Goal: Information Seeking & Learning: Learn about a topic

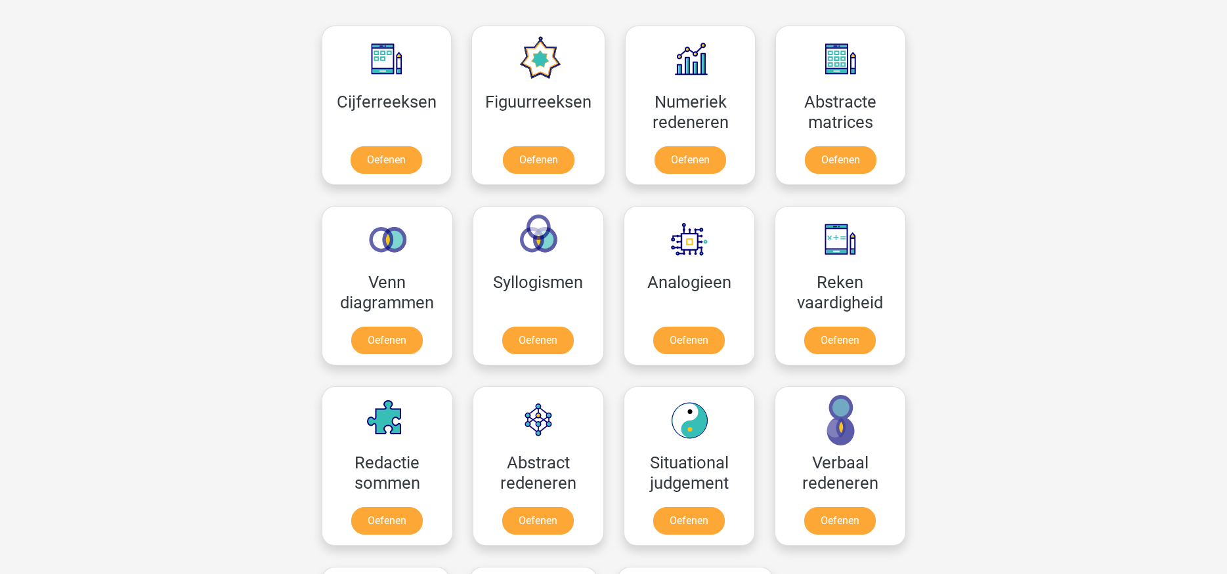
scroll to position [591, 0]
click at [834, 333] on link "Oefenen" at bounding box center [839, 342] width 75 height 29
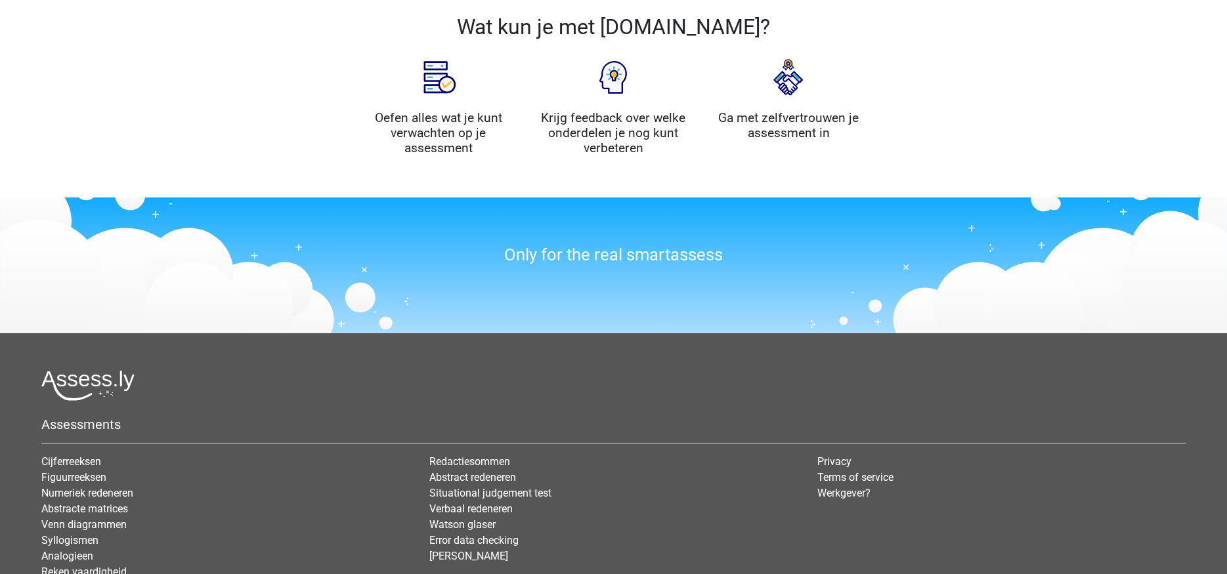
scroll to position [1444, 0]
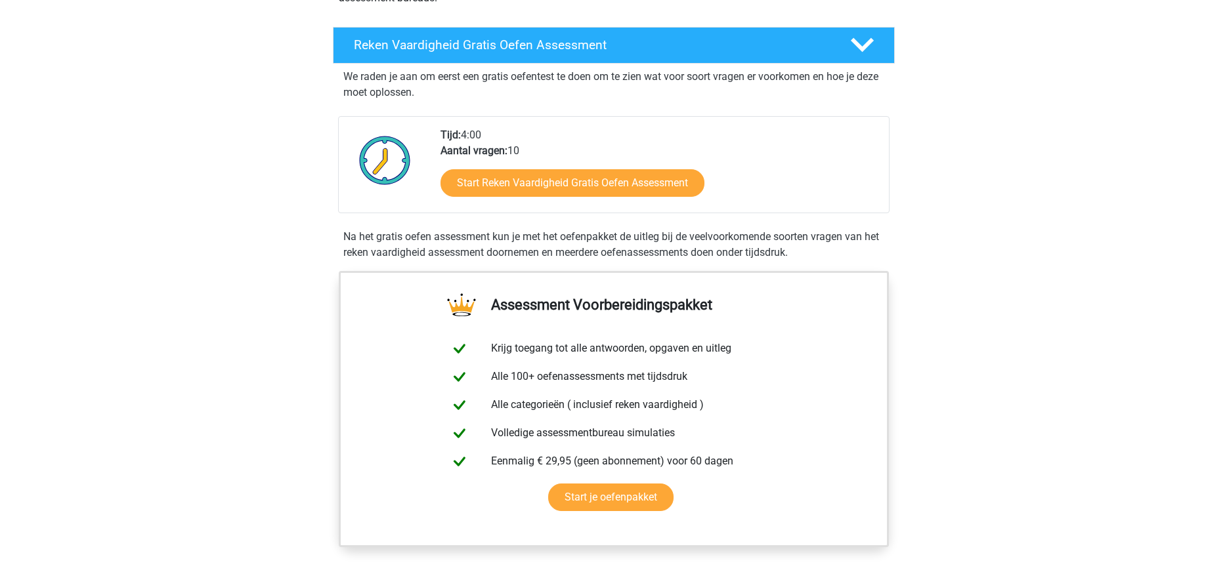
scroll to position [131, 0]
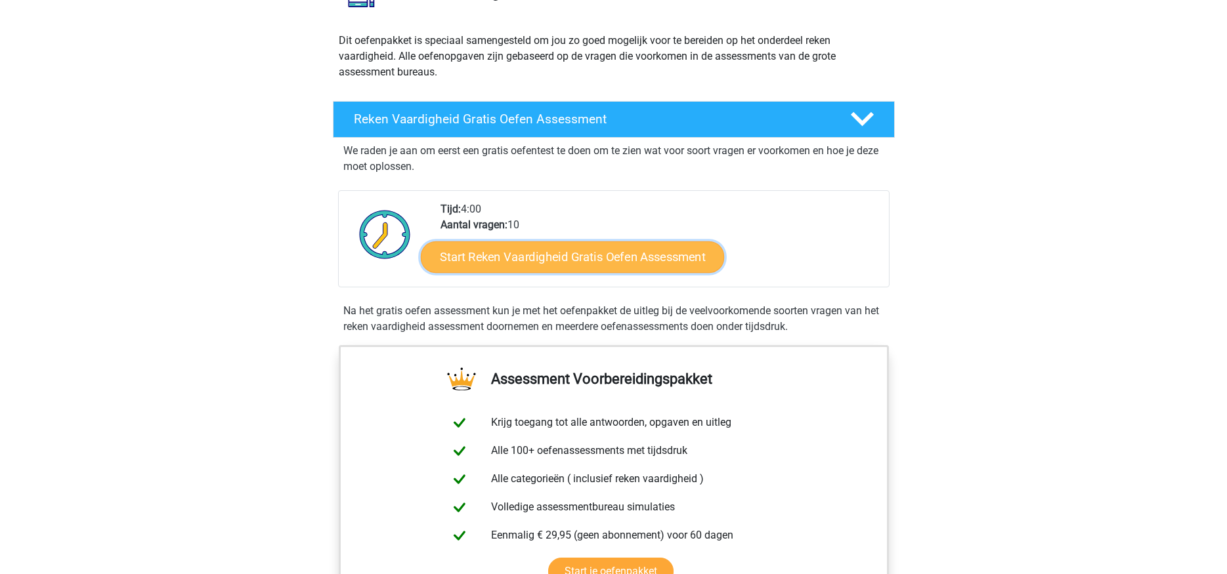
click at [605, 261] on link "Start Reken Vaardigheid Gratis Oefen Assessment" at bounding box center [572, 257] width 303 height 32
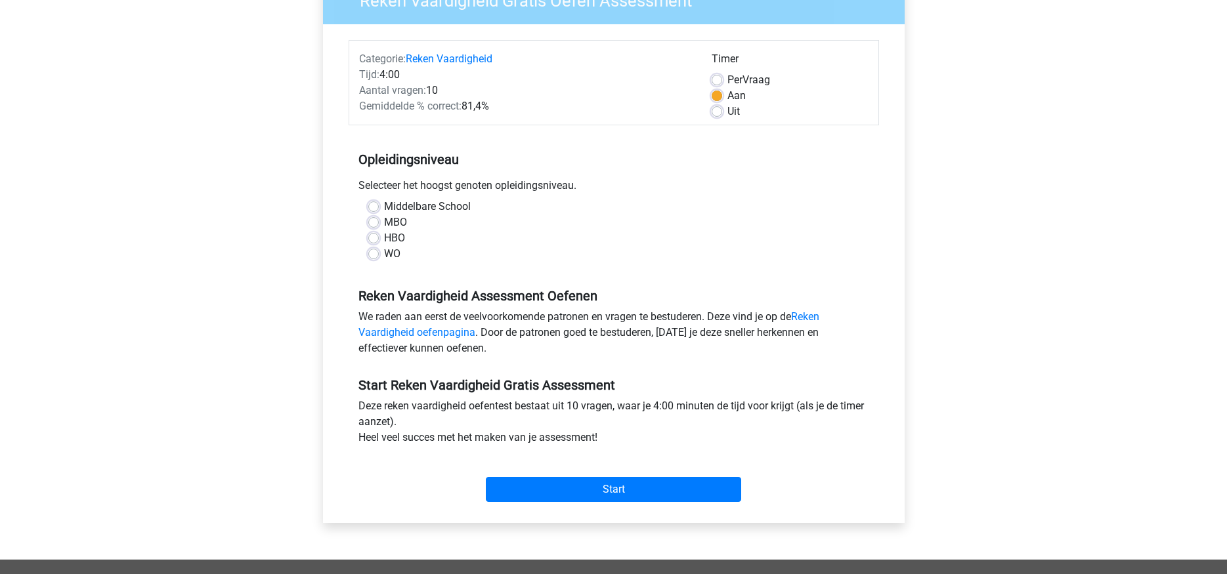
scroll to position [131, 0]
click at [384, 235] on label "HBO" at bounding box center [394, 238] width 21 height 16
click at [372, 235] on input "HBO" at bounding box center [373, 236] width 11 height 13
radio input "true"
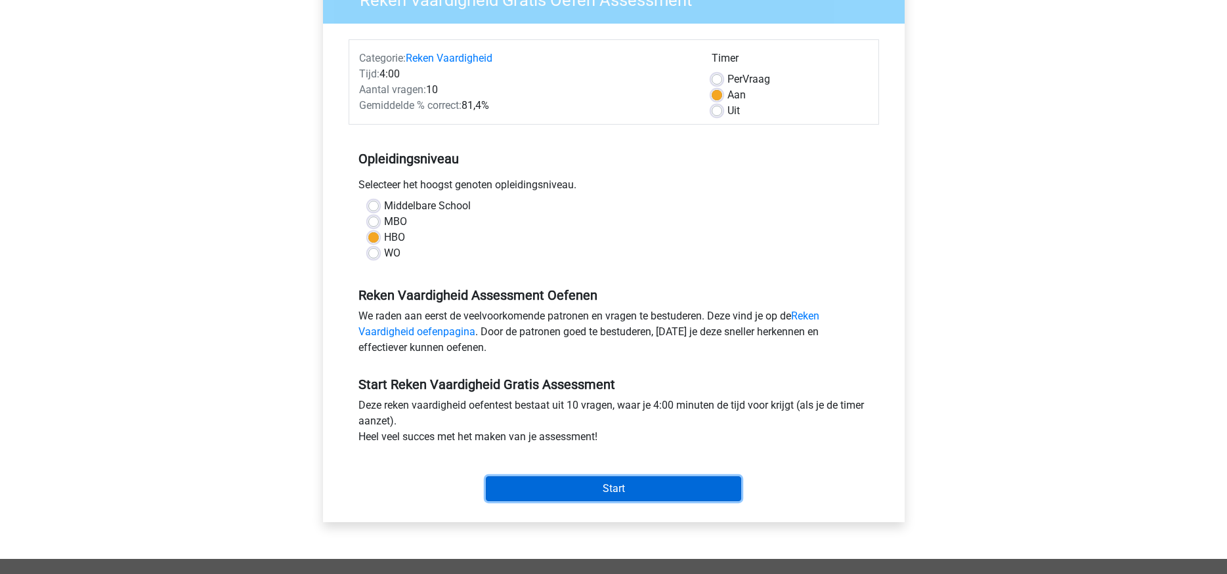
click at [620, 499] on input "Start" at bounding box center [613, 489] width 255 height 25
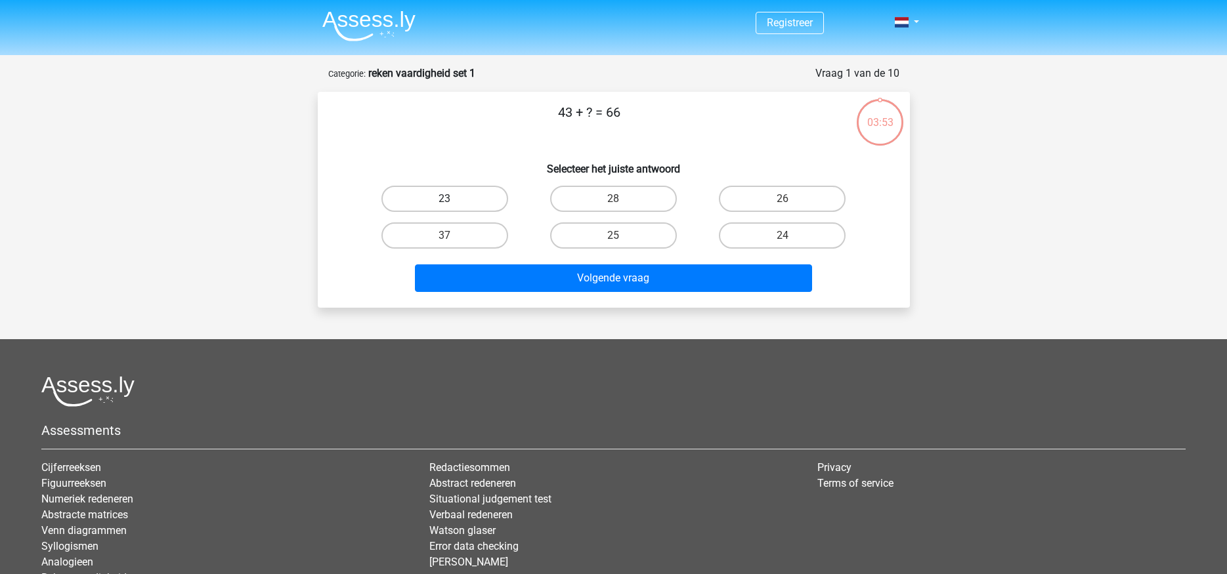
click at [471, 198] on label "23" at bounding box center [444, 199] width 127 height 26
click at [453, 199] on input "23" at bounding box center [448, 203] width 9 height 9
radio input "true"
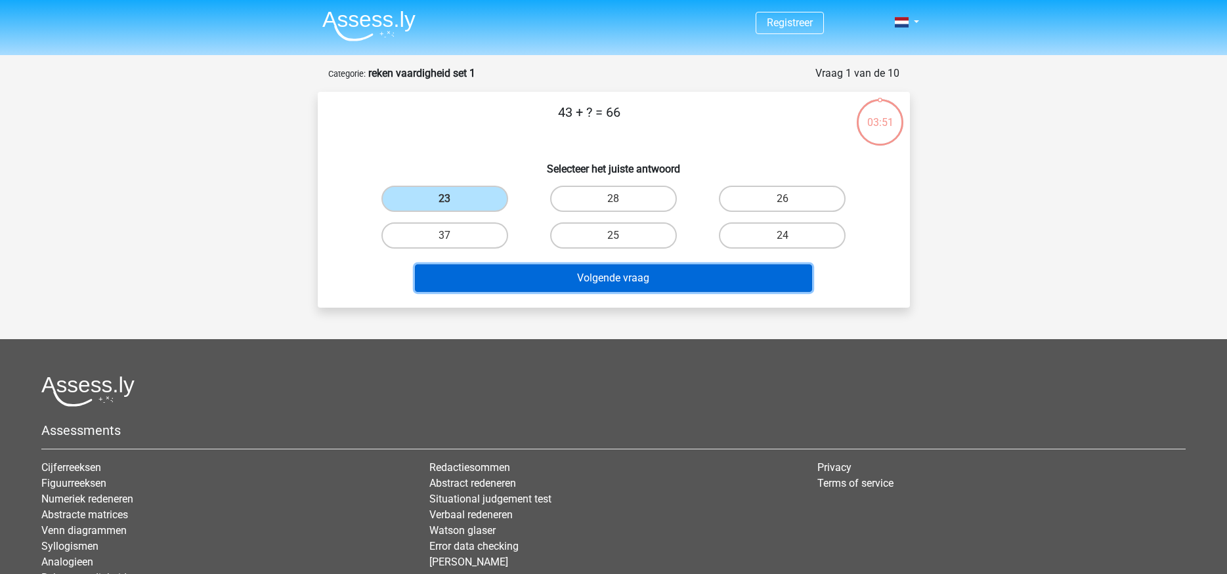
click at [754, 284] on button "Volgende vraag" at bounding box center [613, 279] width 397 height 28
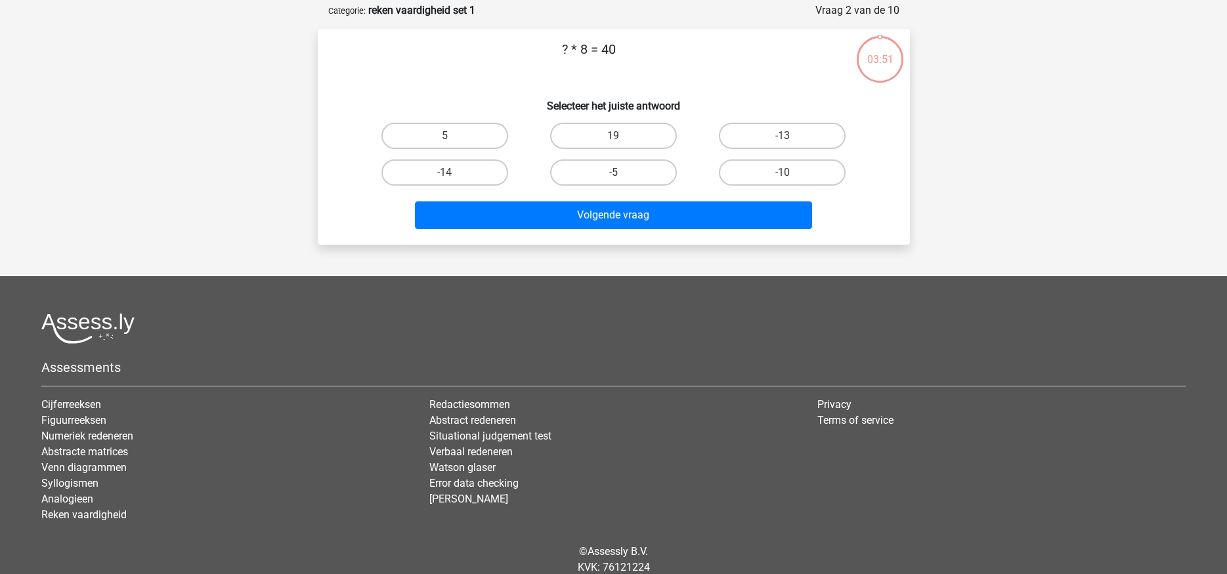
scroll to position [66, 0]
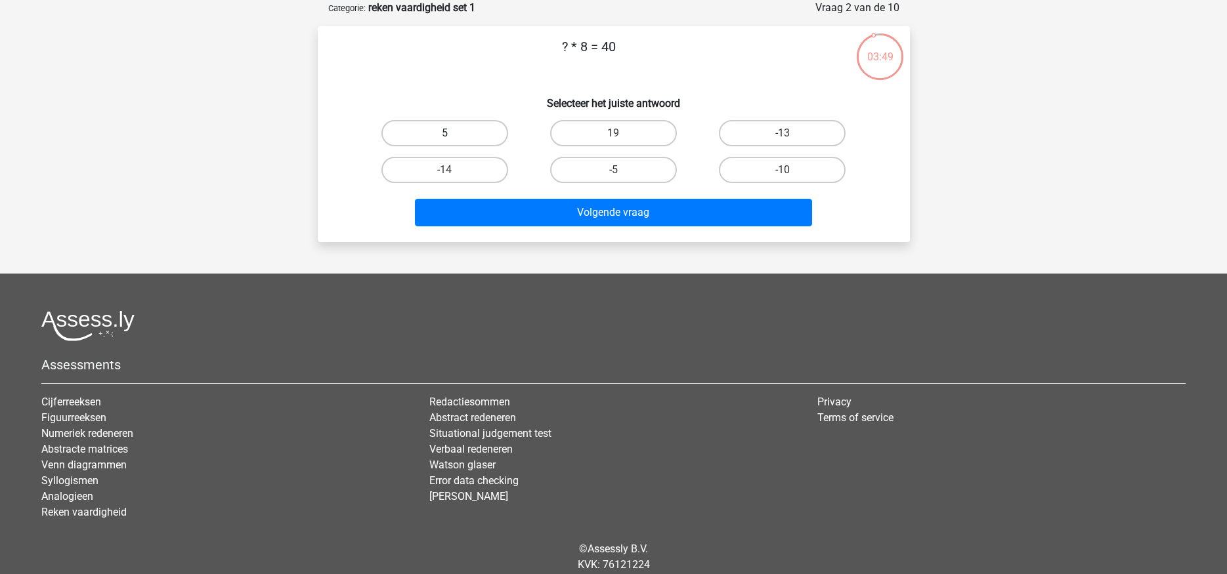
click at [471, 135] on label "5" at bounding box center [444, 133] width 127 height 26
click at [453, 135] on input "5" at bounding box center [448, 137] width 9 height 9
radio input "true"
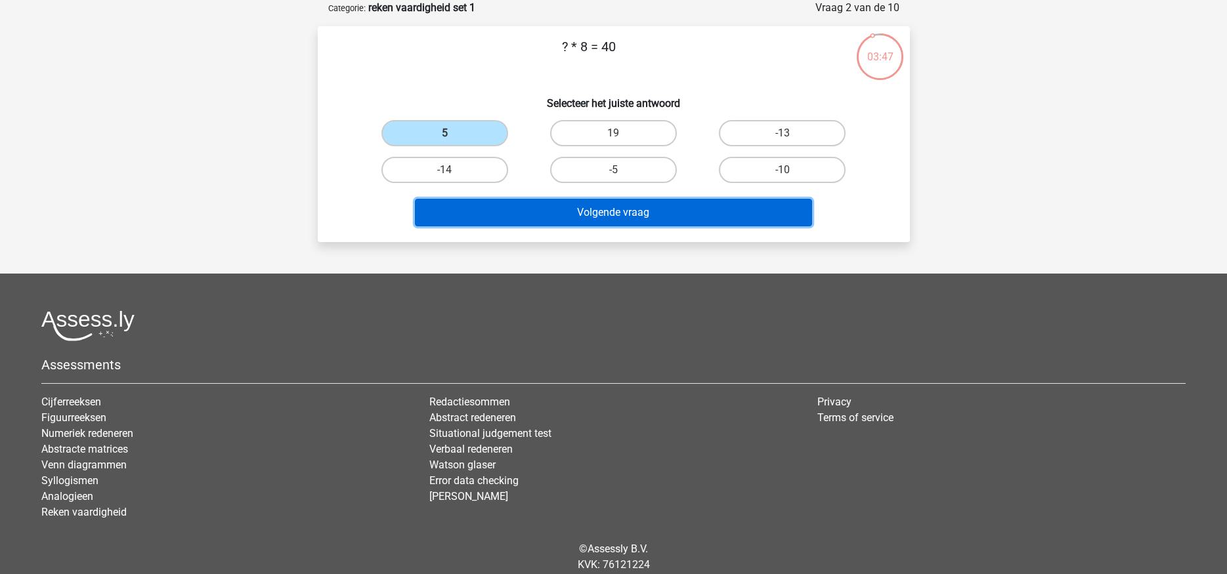
click at [690, 211] on button "Volgende vraag" at bounding box center [613, 213] width 397 height 28
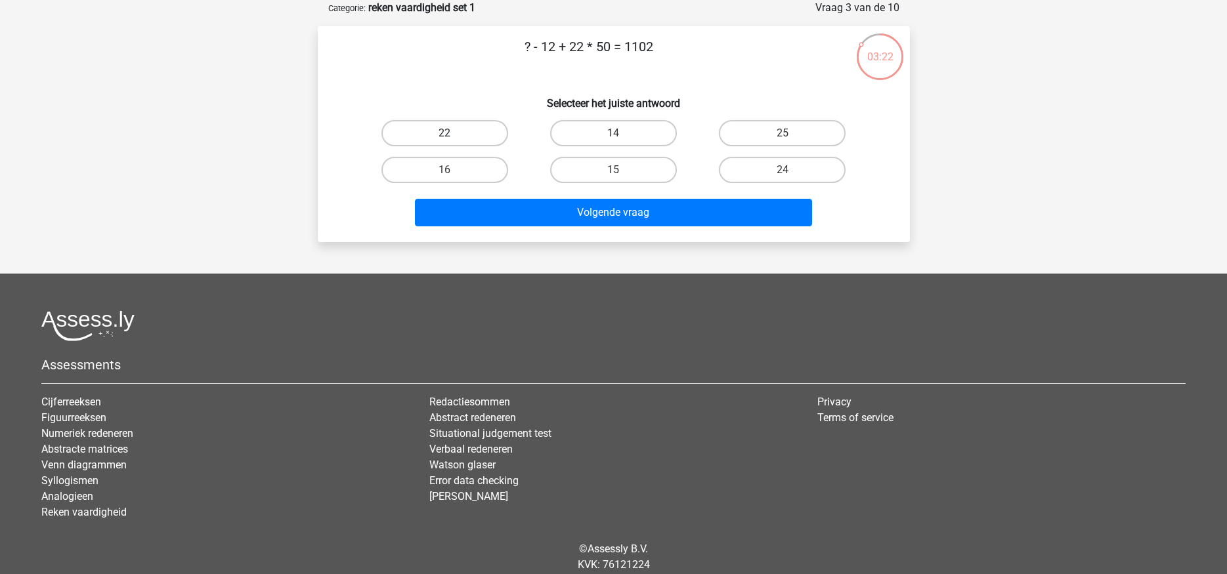
click at [431, 131] on label "22" at bounding box center [444, 133] width 127 height 26
click at [444, 133] on input "22" at bounding box center [448, 137] width 9 height 9
radio input "true"
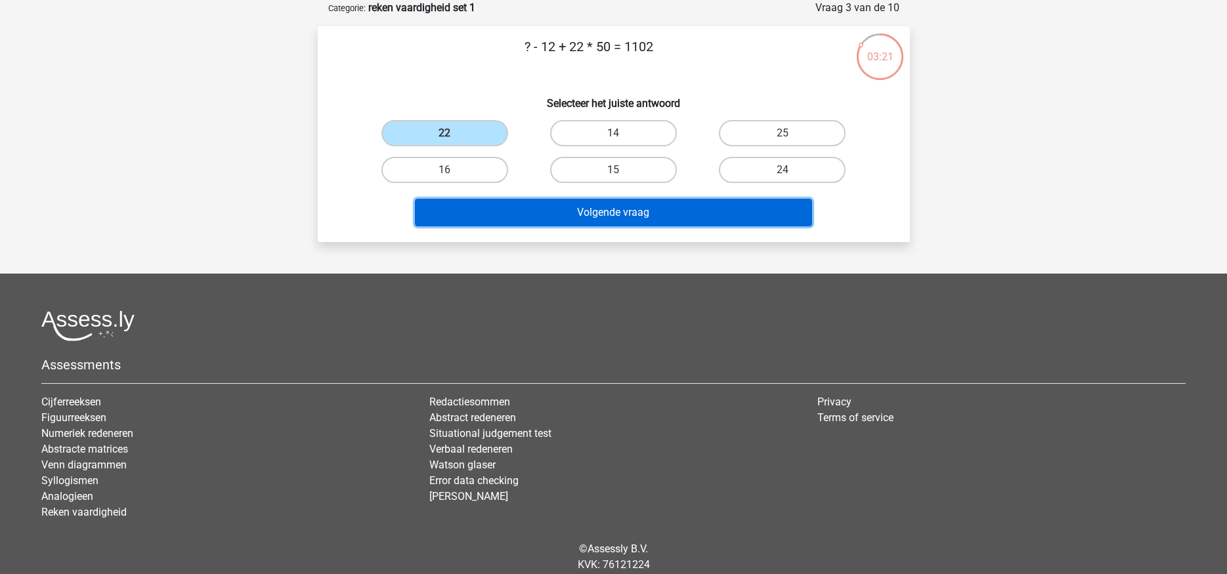
click at [615, 213] on button "Volgende vraag" at bounding box center [613, 213] width 397 height 28
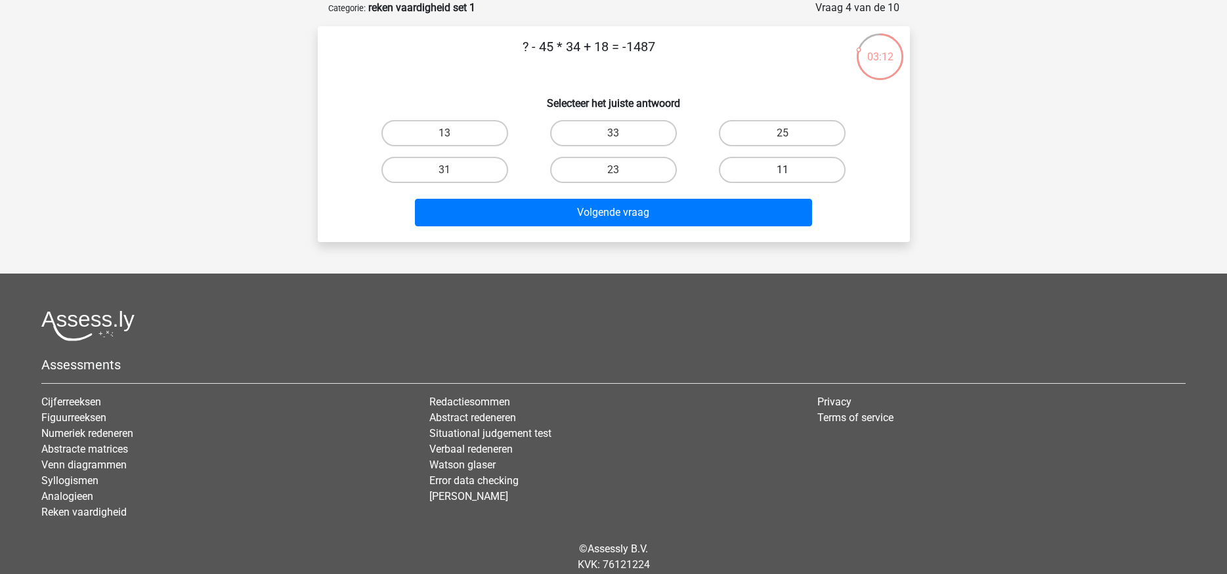
click at [777, 165] on label "11" at bounding box center [782, 170] width 127 height 26
click at [782, 170] on input "11" at bounding box center [786, 174] width 9 height 9
radio input "true"
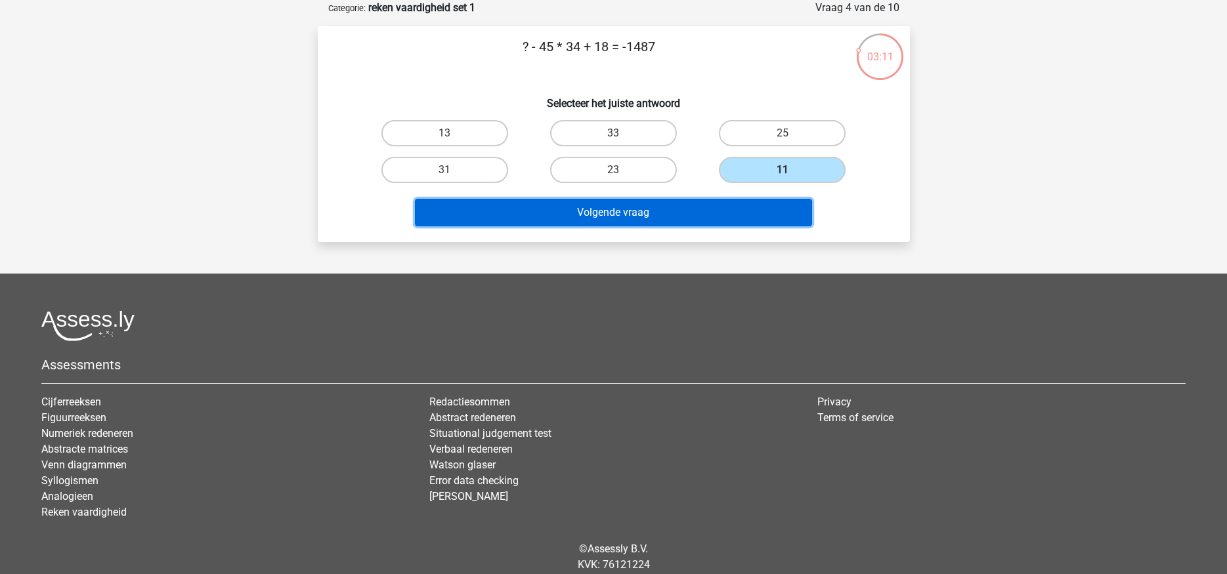
click at [610, 215] on button "Volgende vraag" at bounding box center [613, 213] width 397 height 28
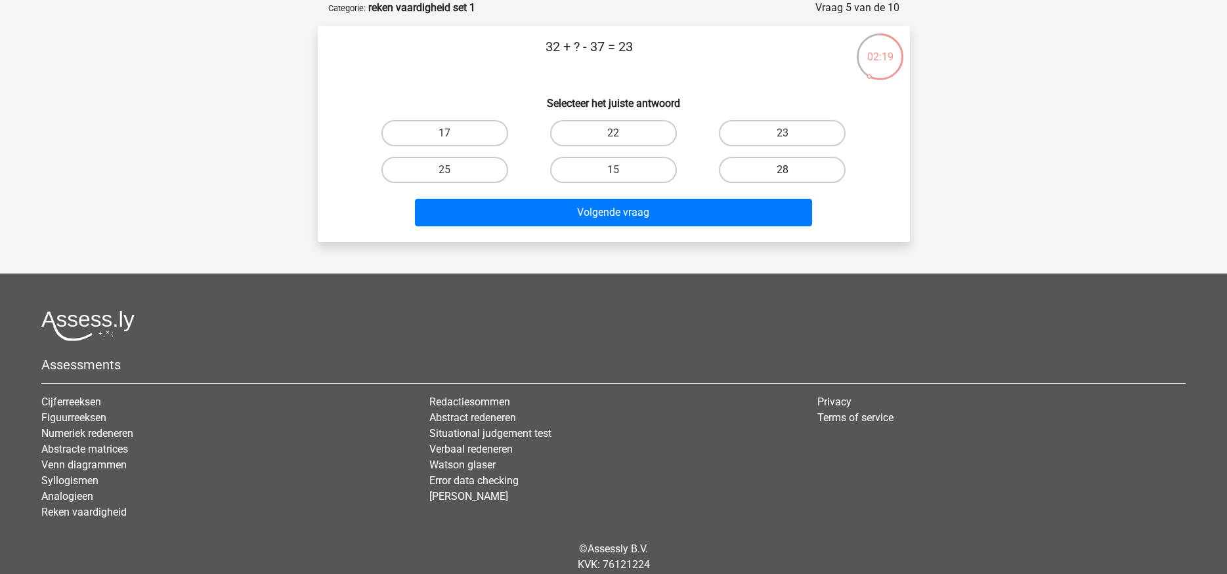
click at [773, 170] on label "28" at bounding box center [782, 170] width 127 height 26
click at [782, 170] on input "28" at bounding box center [786, 174] width 9 height 9
radio input "true"
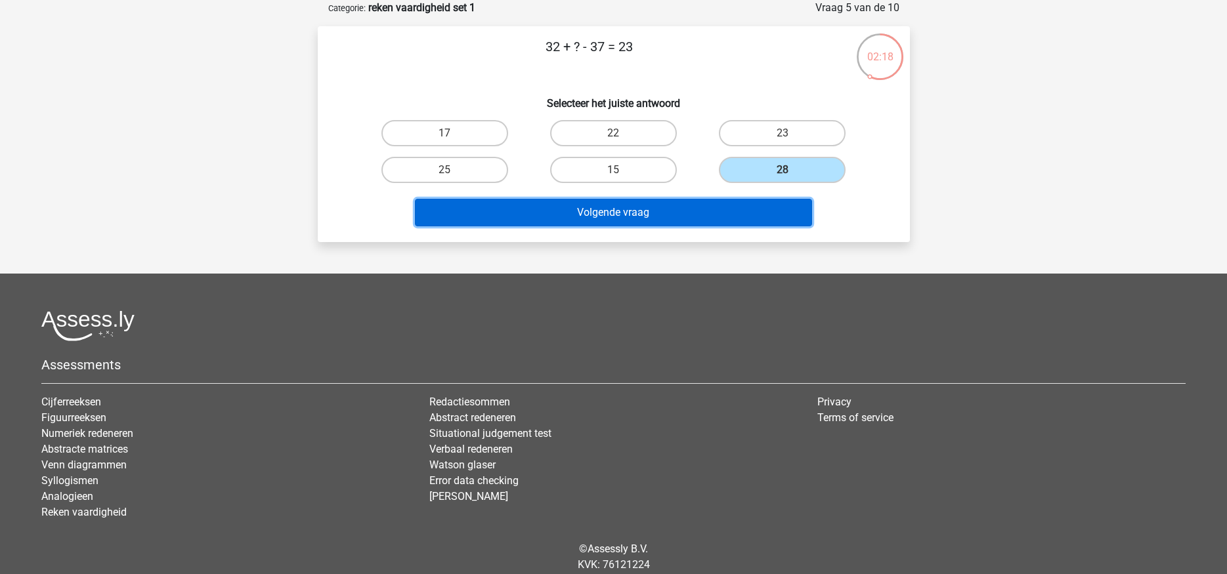
click at [602, 209] on button "Volgende vraag" at bounding box center [613, 213] width 397 height 28
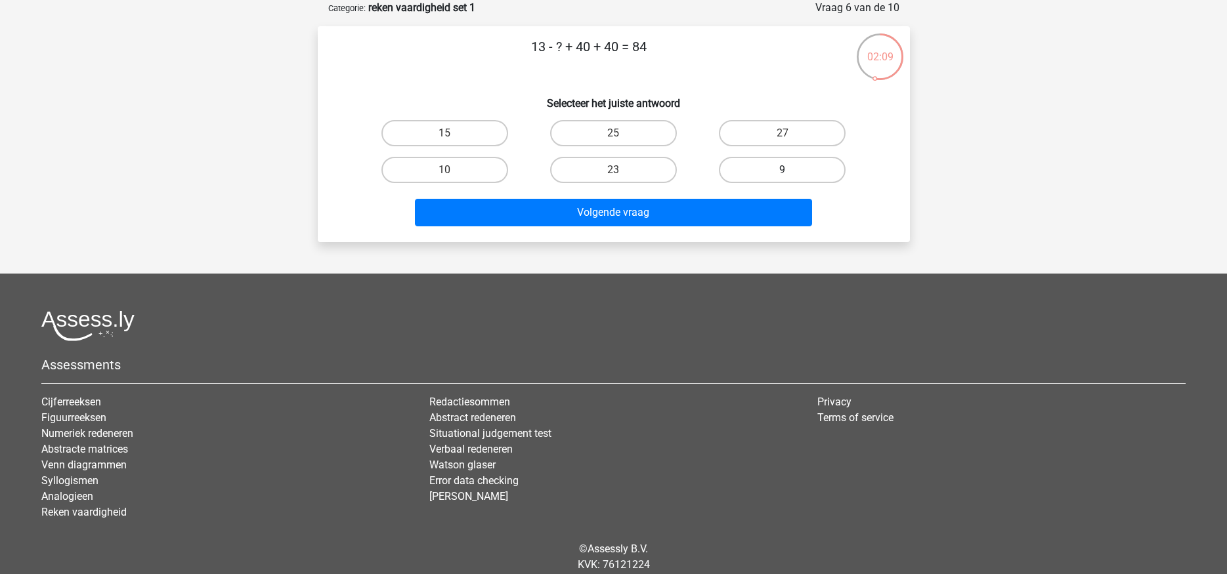
click at [754, 172] on label "9" at bounding box center [782, 170] width 127 height 26
click at [782, 172] on input "9" at bounding box center [786, 174] width 9 height 9
radio input "true"
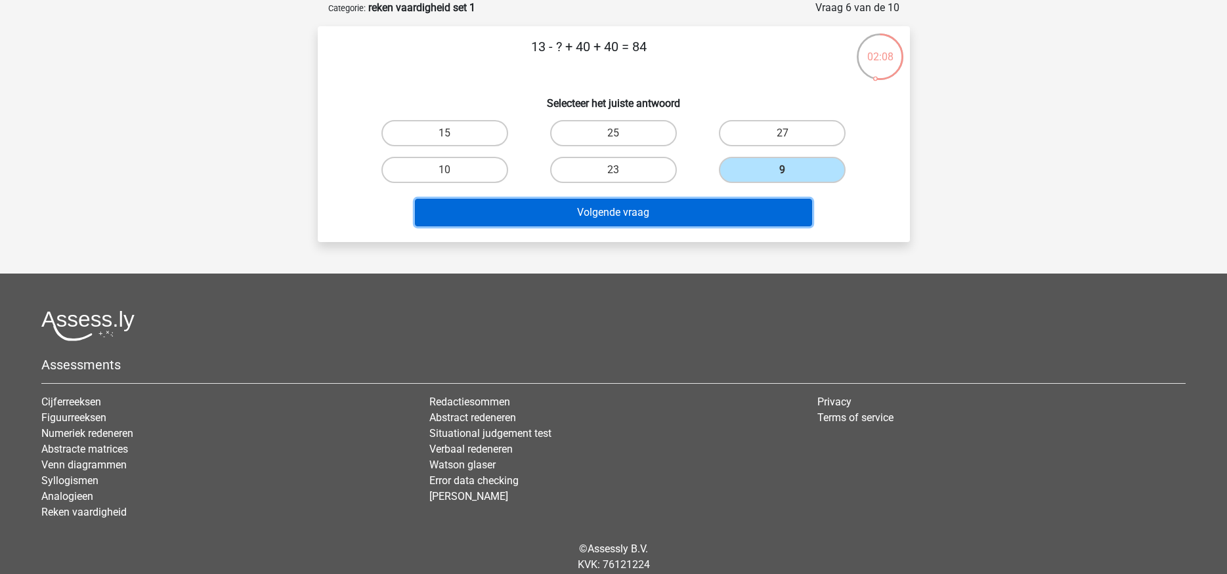
click at [607, 211] on button "Volgende vraag" at bounding box center [613, 213] width 397 height 28
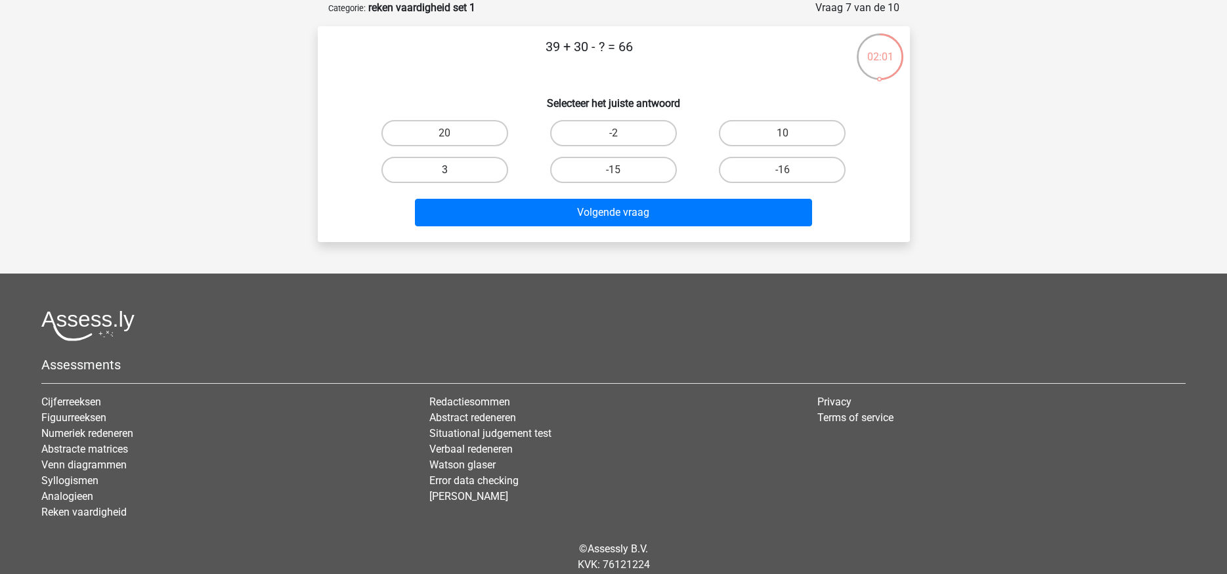
click at [443, 167] on label "3" at bounding box center [444, 170] width 127 height 26
click at [444, 170] on input "3" at bounding box center [448, 174] width 9 height 9
radio input "true"
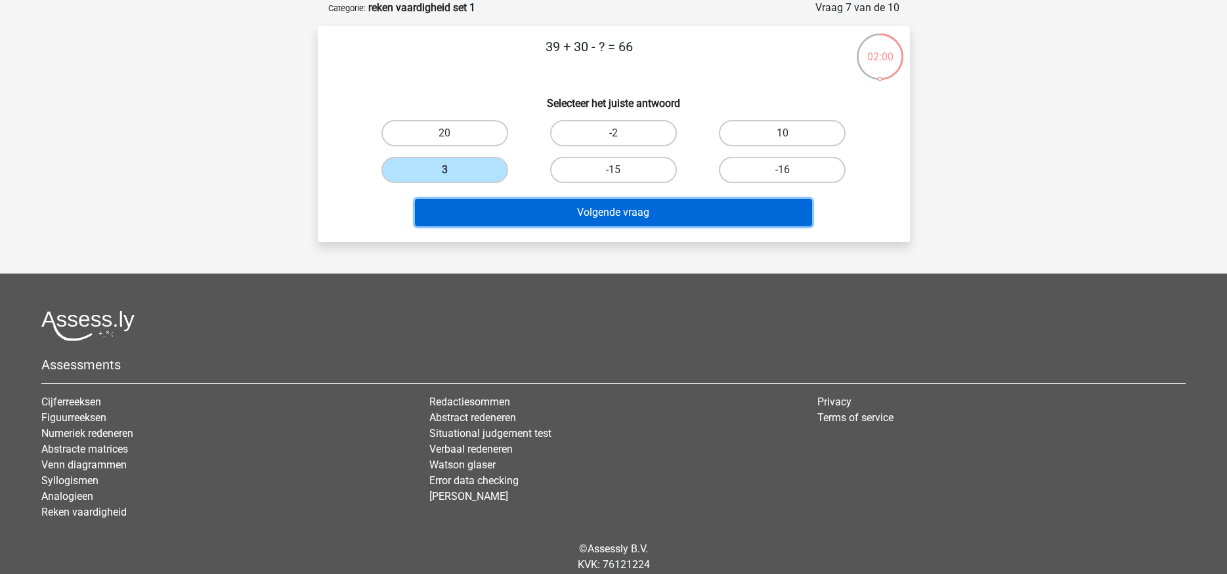
click at [620, 217] on button "Volgende vraag" at bounding box center [613, 213] width 397 height 28
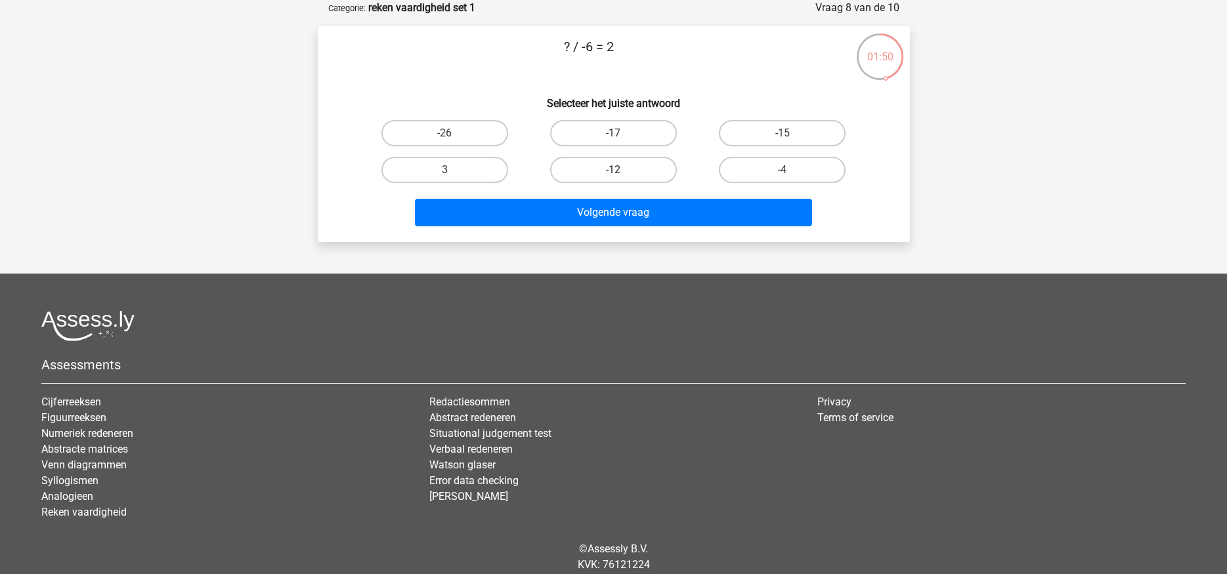
click at [637, 166] on label "-12" at bounding box center [613, 170] width 127 height 26
click at [622, 170] on input "-12" at bounding box center [617, 174] width 9 height 9
radio input "true"
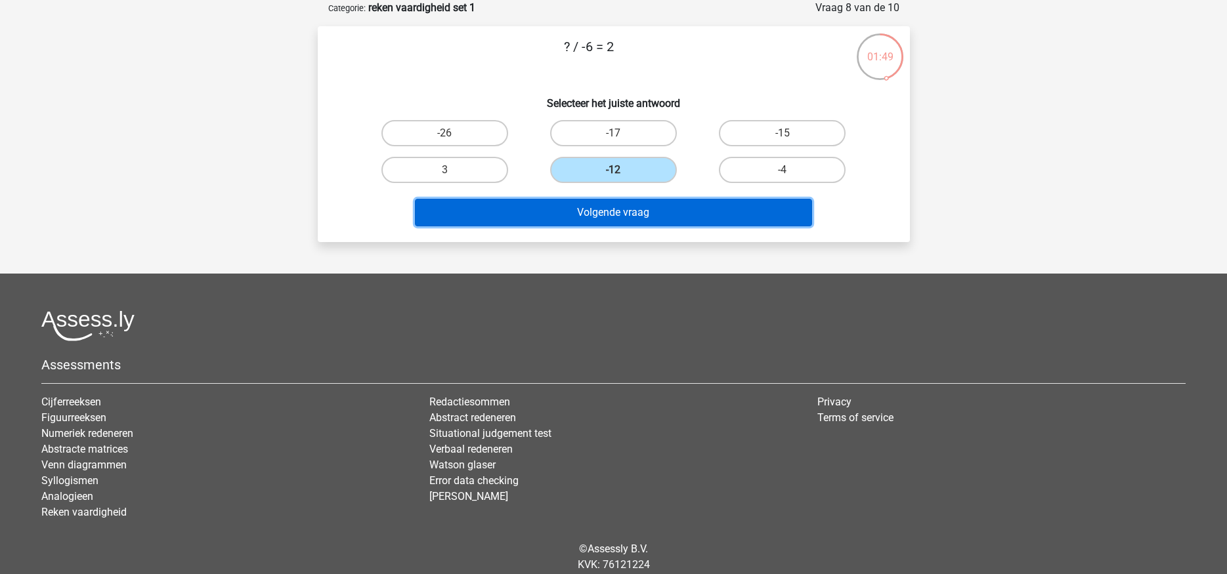
click at [608, 214] on button "Volgende vraag" at bounding box center [613, 213] width 397 height 28
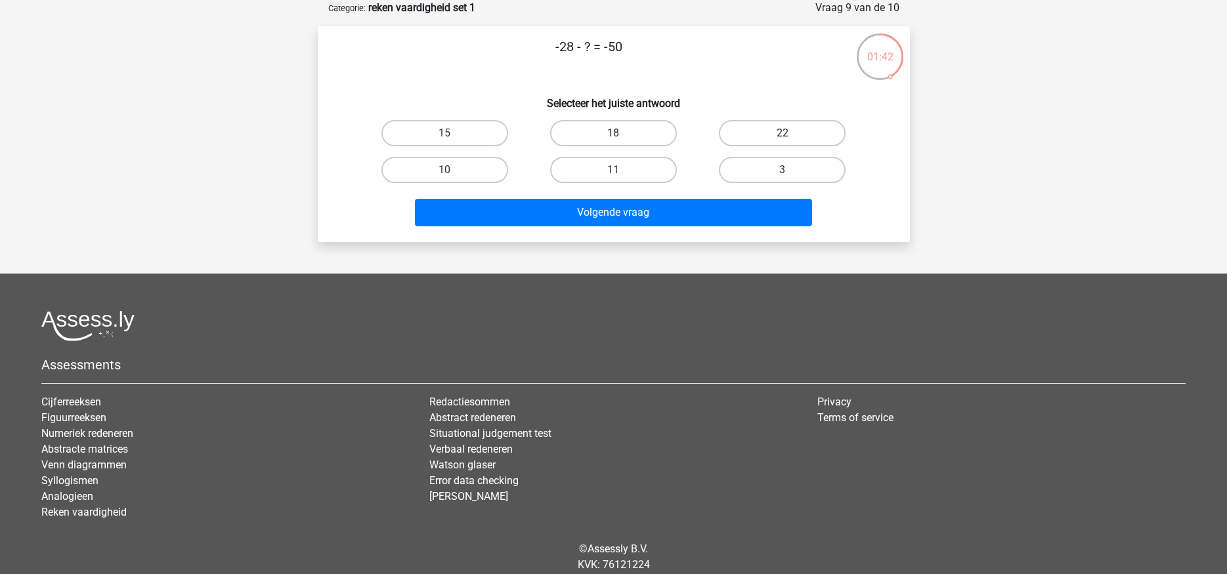
click at [781, 129] on label "22" at bounding box center [782, 133] width 127 height 26
click at [782, 133] on input "22" at bounding box center [786, 137] width 9 height 9
radio input "true"
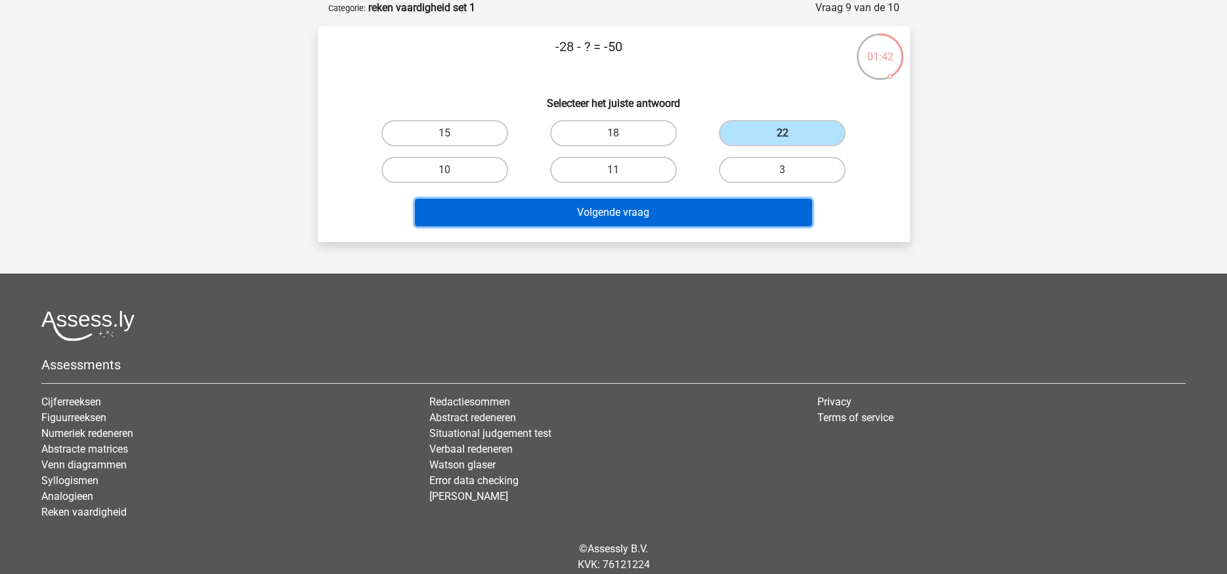
click at [637, 205] on button "Volgende vraag" at bounding box center [613, 213] width 397 height 28
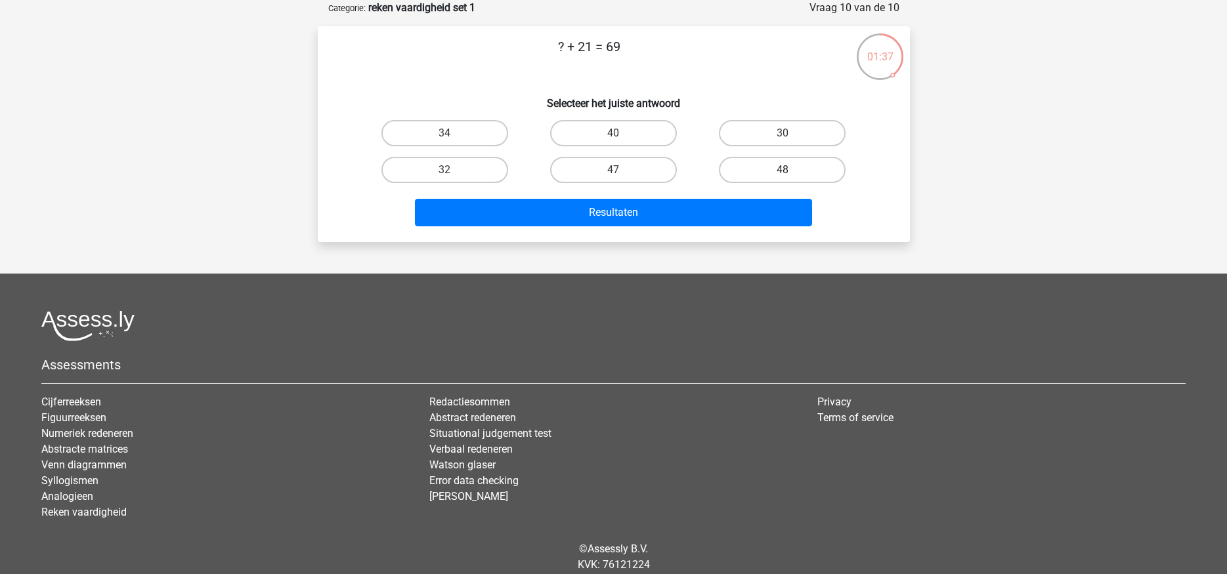
click at [779, 161] on label "48" at bounding box center [782, 170] width 127 height 26
click at [782, 170] on input "48" at bounding box center [786, 174] width 9 height 9
radio input "true"
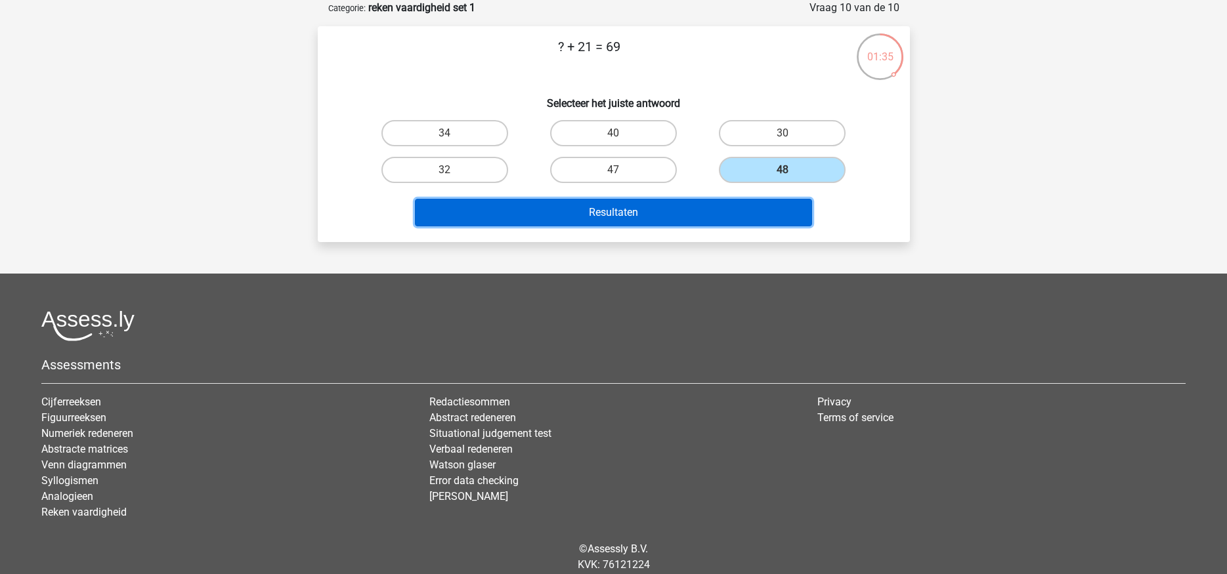
click at [600, 215] on button "Resultaten" at bounding box center [613, 213] width 397 height 28
